Goal: Task Accomplishment & Management: Complete application form

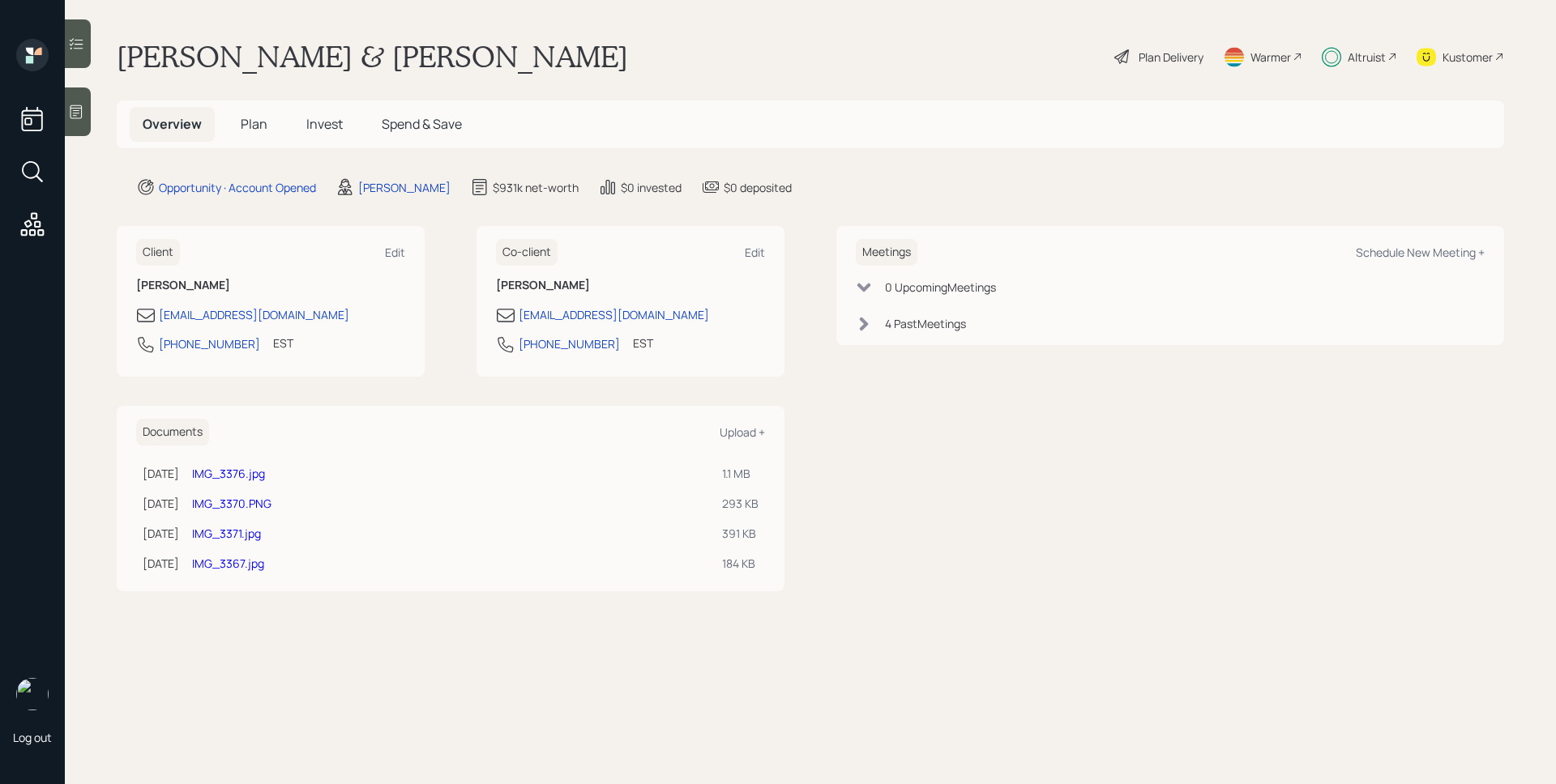
click at [245, 119] on span "Plan" at bounding box center [254, 124] width 26 height 18
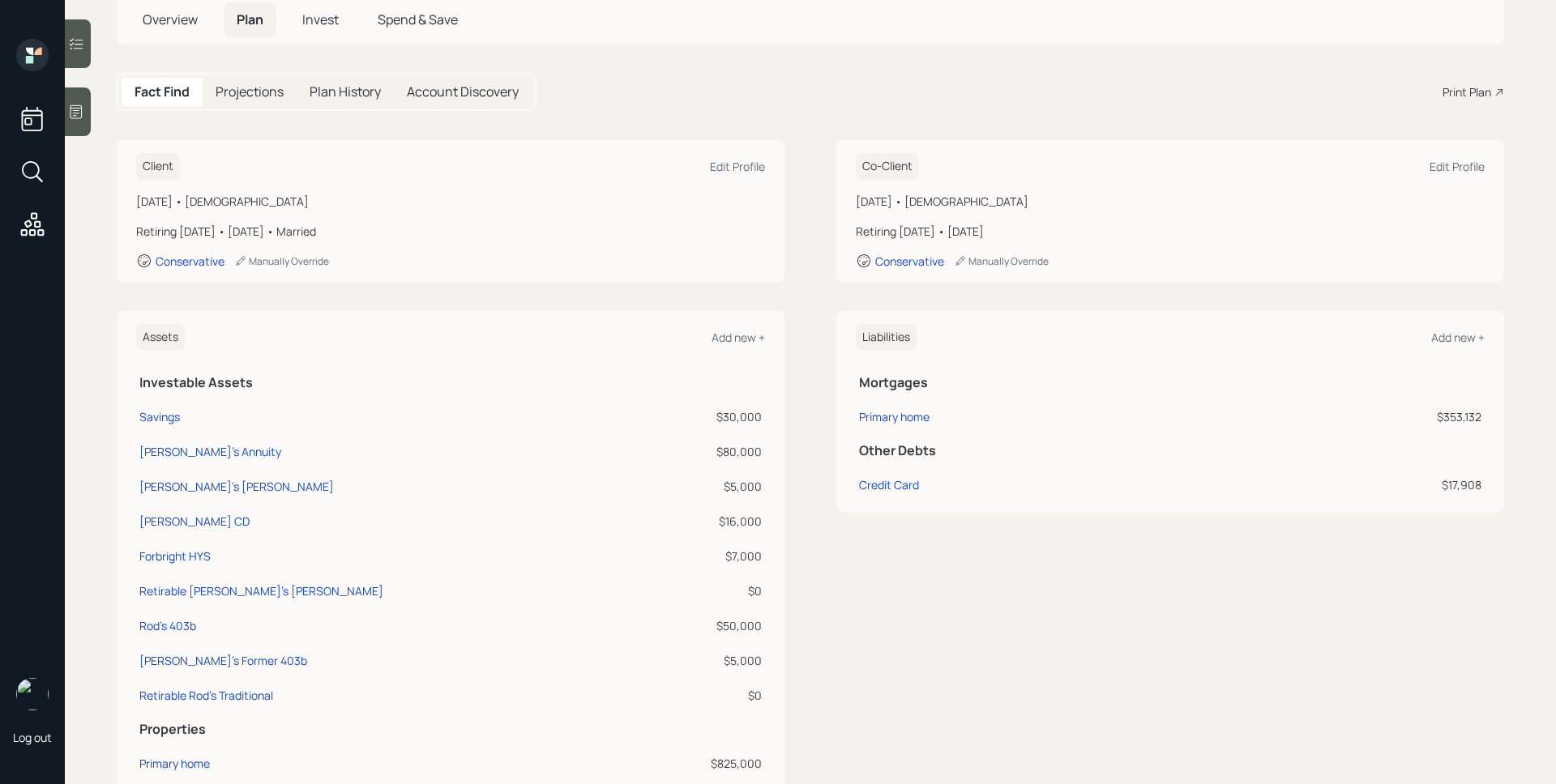
scroll to position [105, 0]
